Goal: Transaction & Acquisition: Purchase product/service

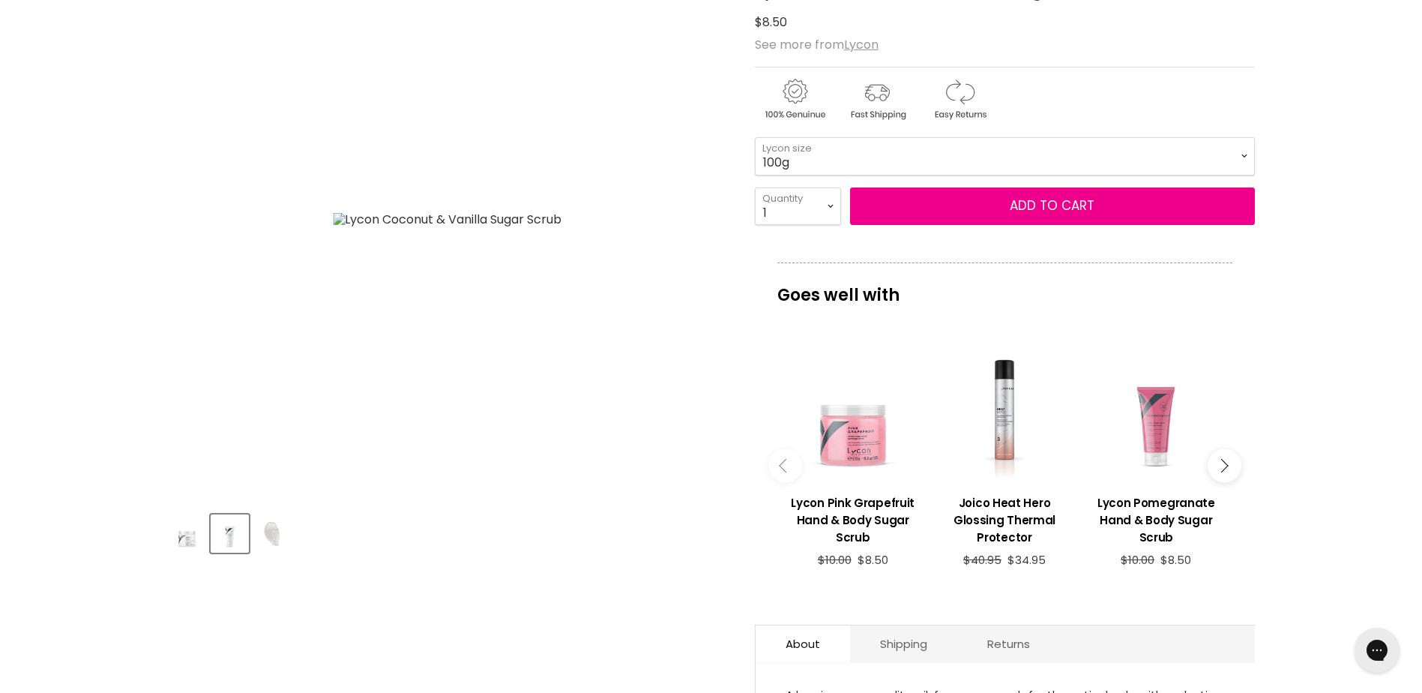
scroll to position [75, 0]
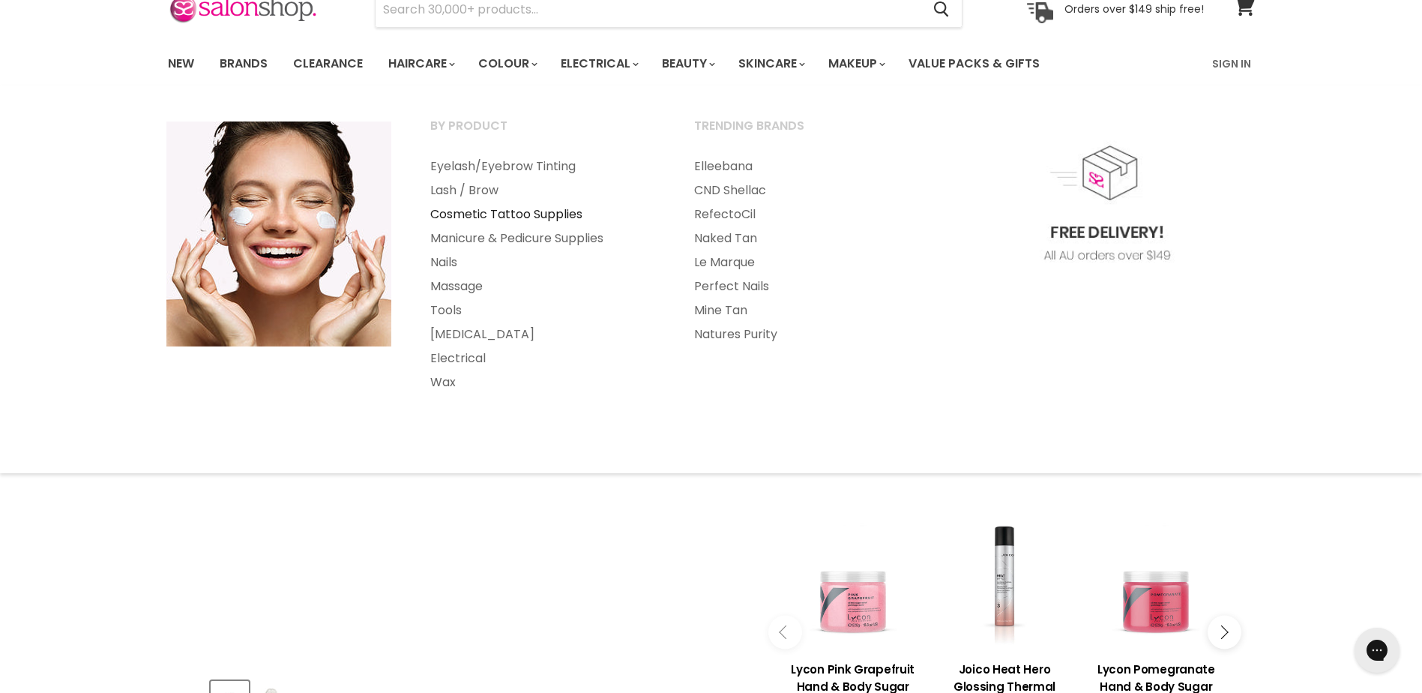
click at [529, 212] on link "Cosmetic Tattoo Supplies" at bounding box center [542, 214] width 261 height 24
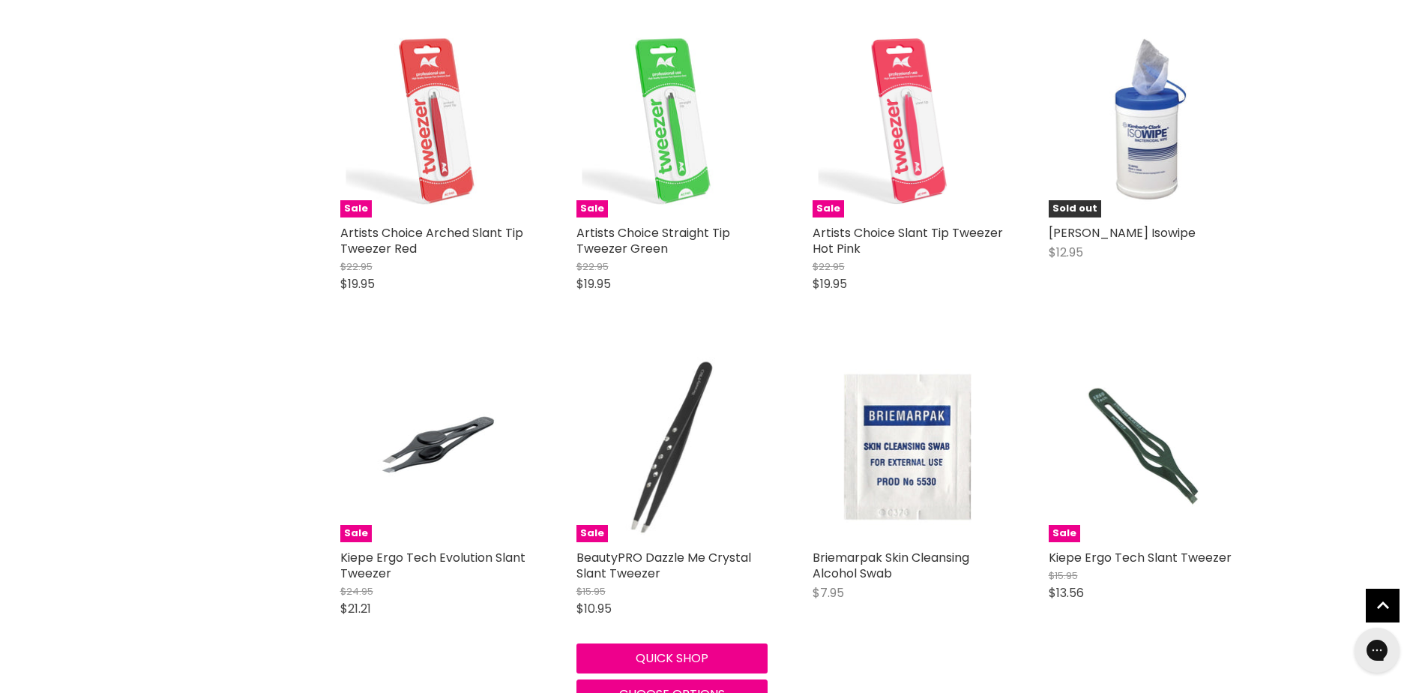
scroll to position [3448, 0]
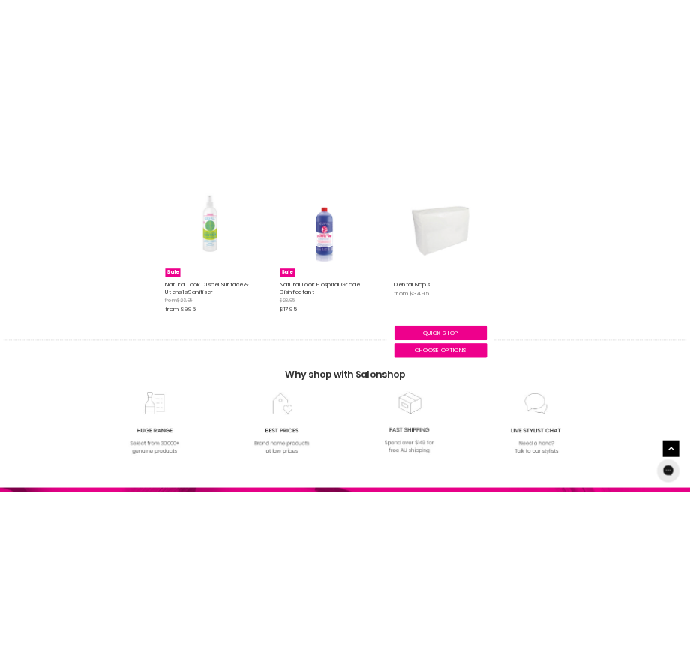
scroll to position [4648, 0]
